Goal: Task Accomplishment & Management: Use online tool/utility

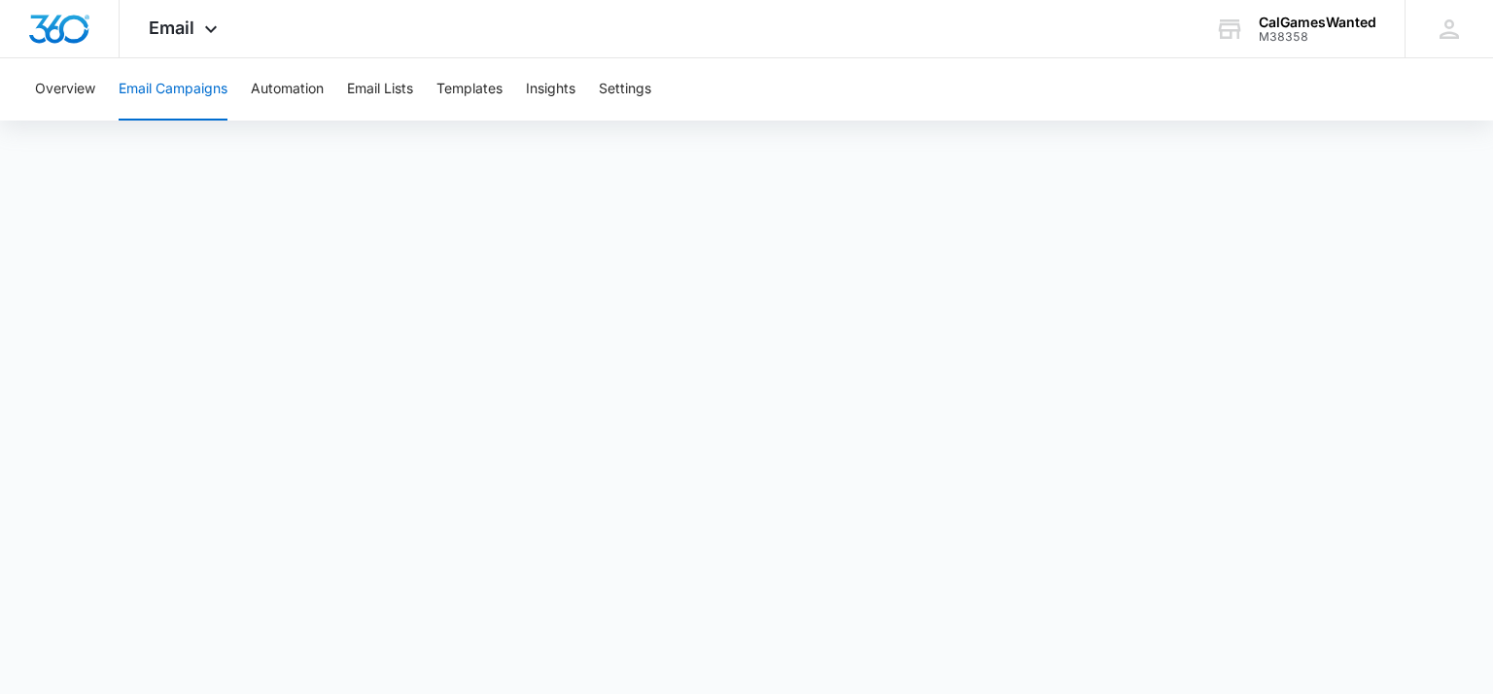
click at [168, 87] on button "Email Campaigns" at bounding box center [173, 89] width 109 height 62
